Goal: Task Accomplishment & Management: Manage account settings

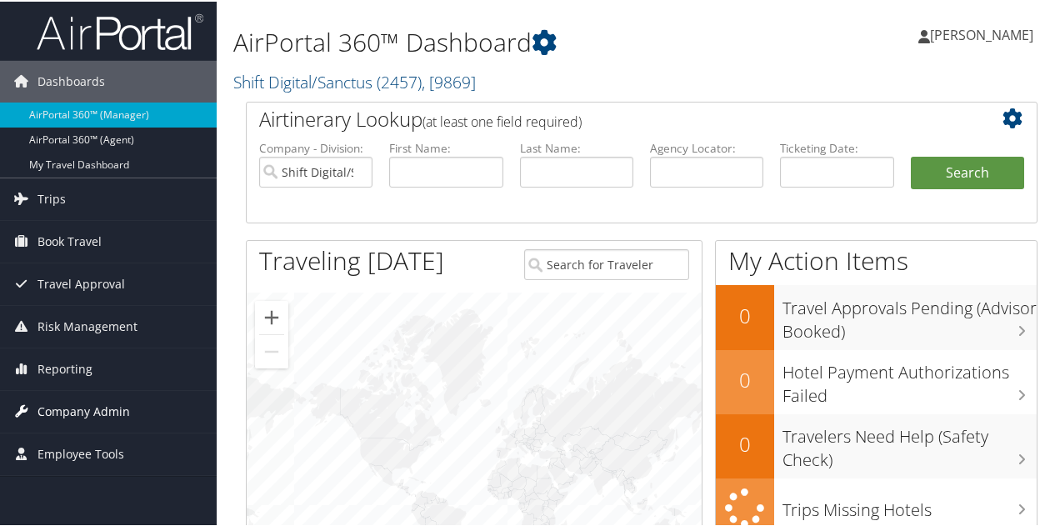
click at [107, 404] on span "Company Admin" at bounding box center [83, 410] width 92 height 42
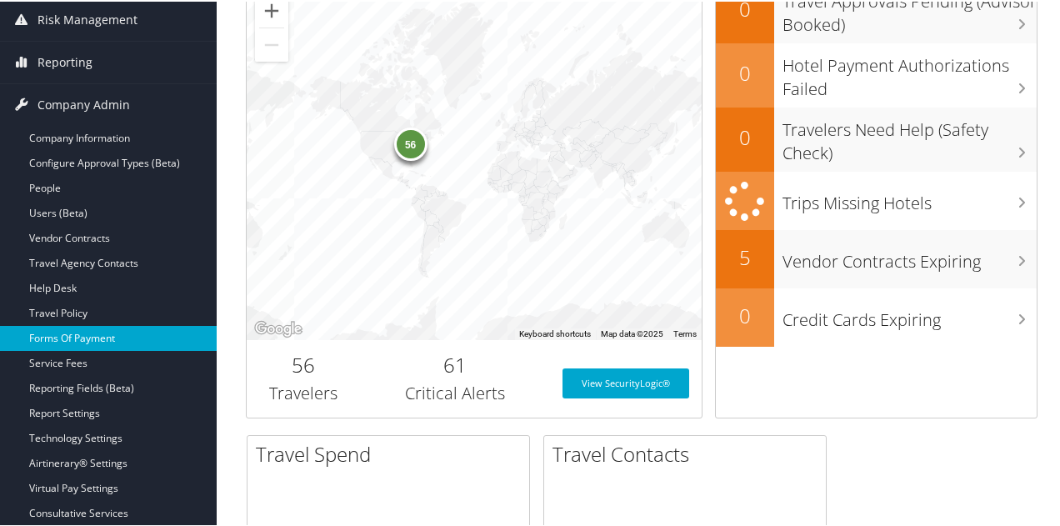
scroll to position [333, 0]
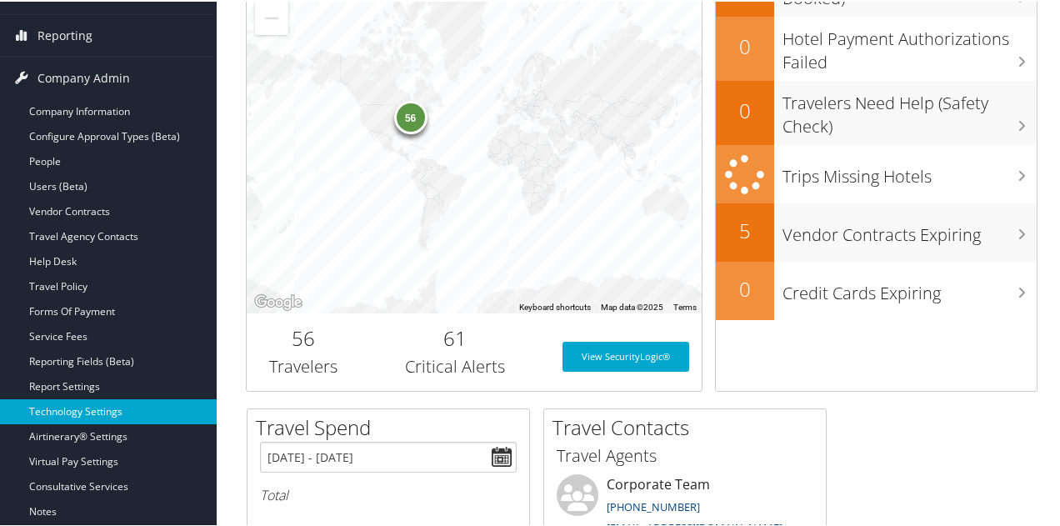
click at [107, 407] on link "Technology Settings" at bounding box center [108, 409] width 217 height 25
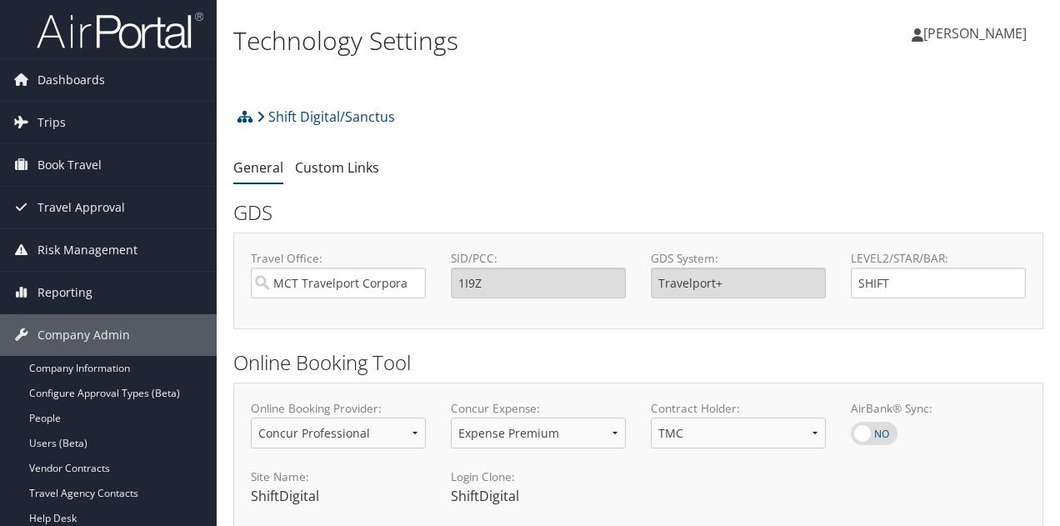
select select "4"
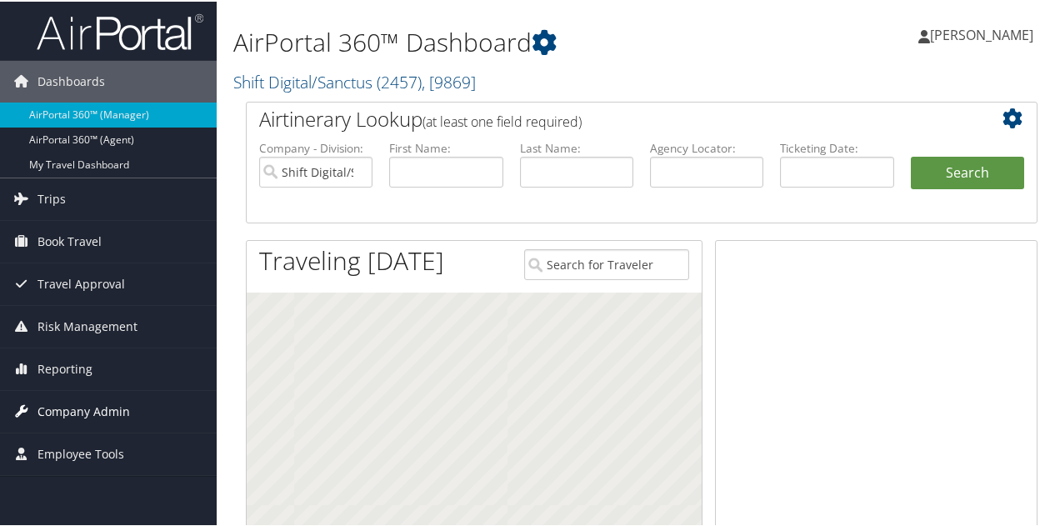
click at [105, 407] on span "Company Admin" at bounding box center [83, 410] width 92 height 42
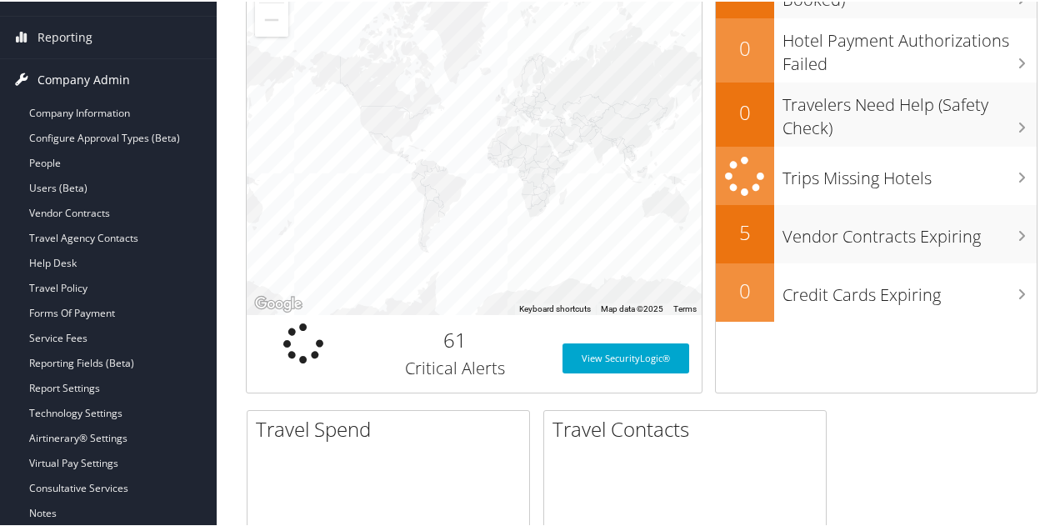
scroll to position [333, 0]
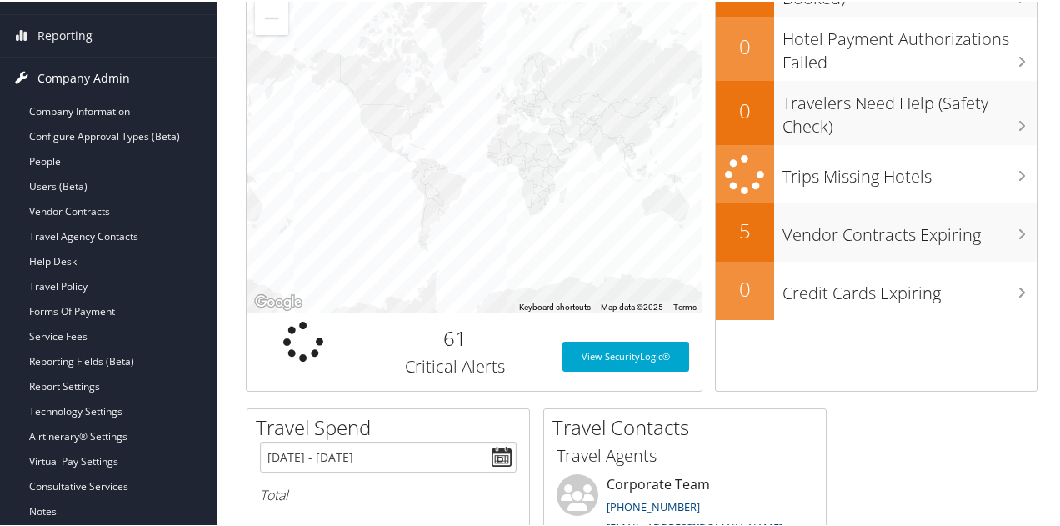
click at [105, 407] on link "Technology Settings" at bounding box center [108, 409] width 217 height 25
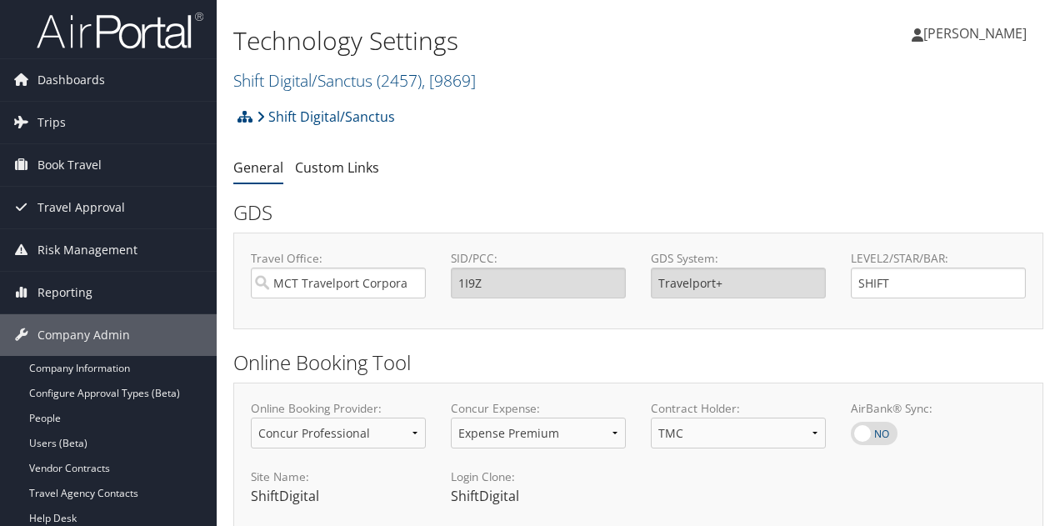
select select "4"
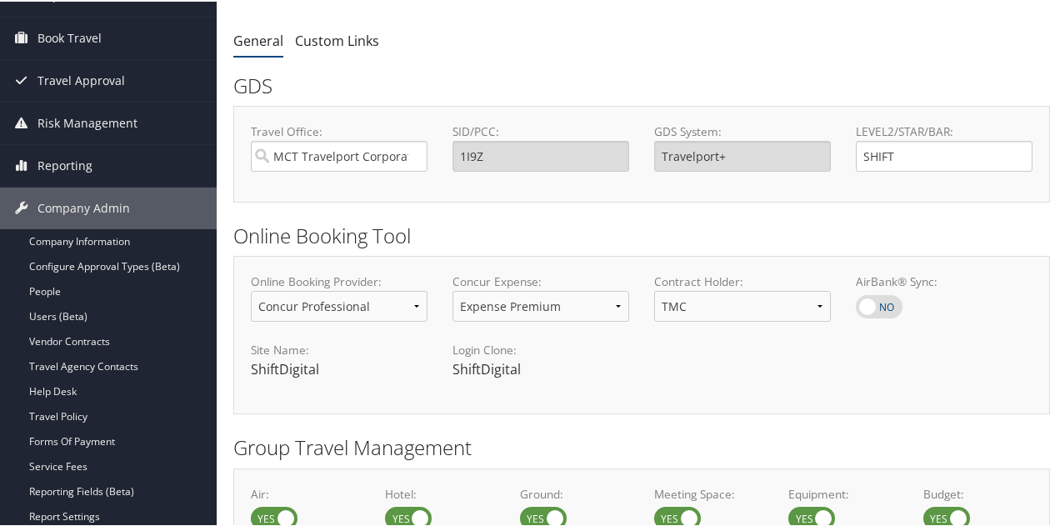
scroll to position [167, 0]
